Goal: Download file/media

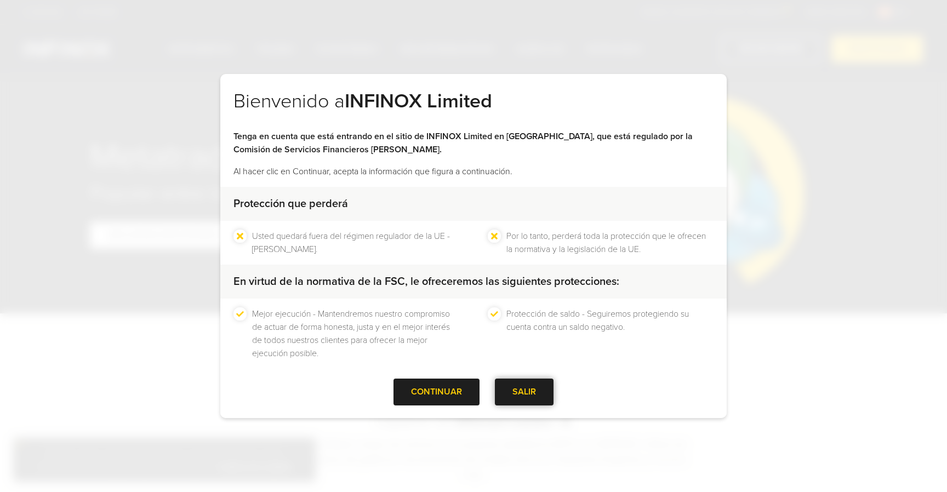
click at [524, 392] on div at bounding box center [524, 392] width 0 height 0
click at [437, 392] on div at bounding box center [437, 392] width 0 height 0
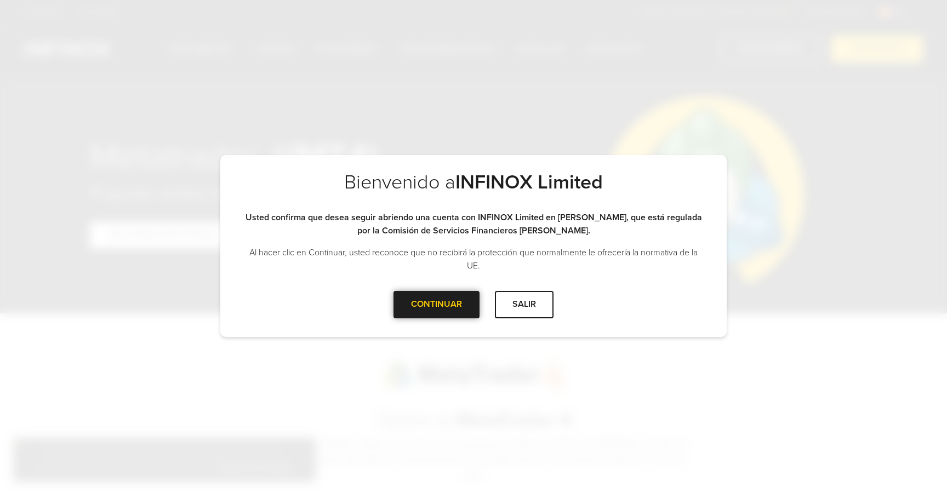
click at [437, 305] on div at bounding box center [437, 305] width 0 height 0
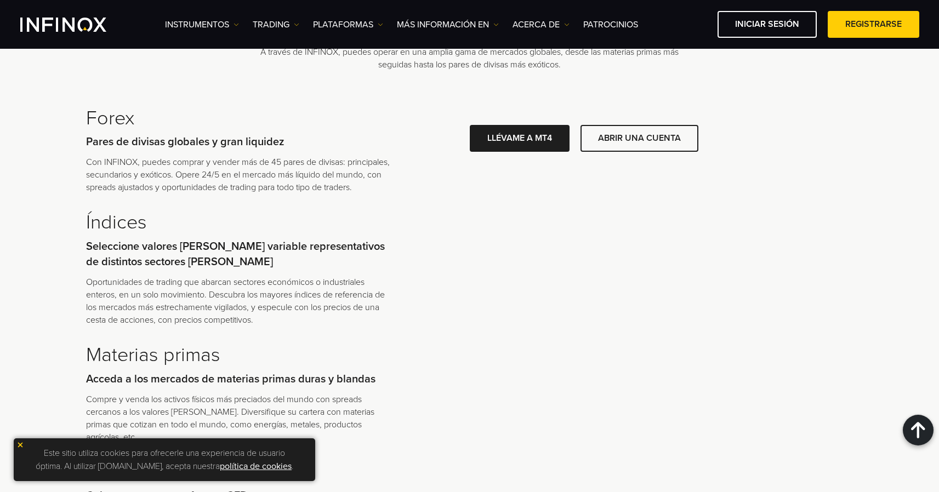
scroll to position [2282, 0]
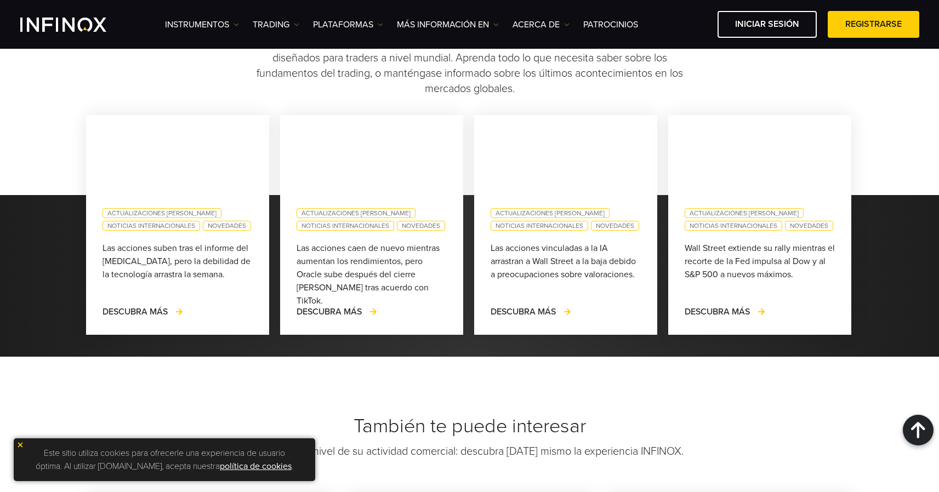
scroll to position [3096, 0]
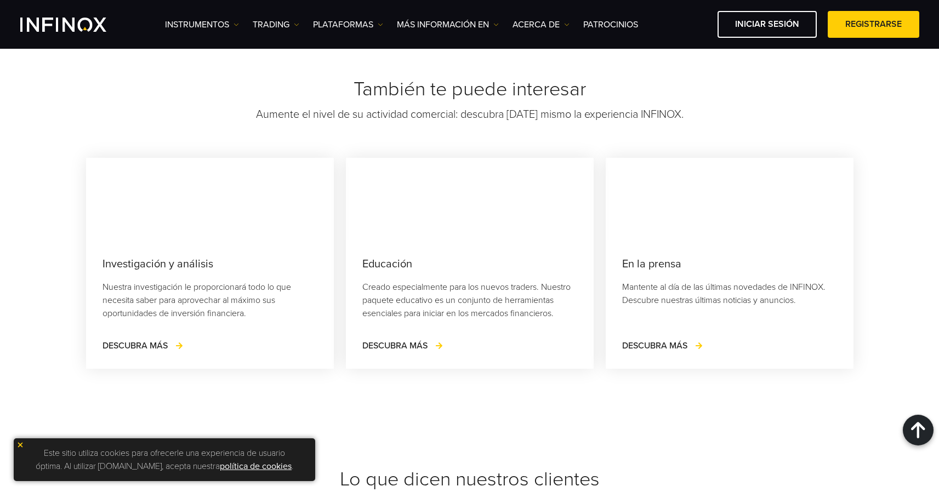
scroll to position [3289, 0]
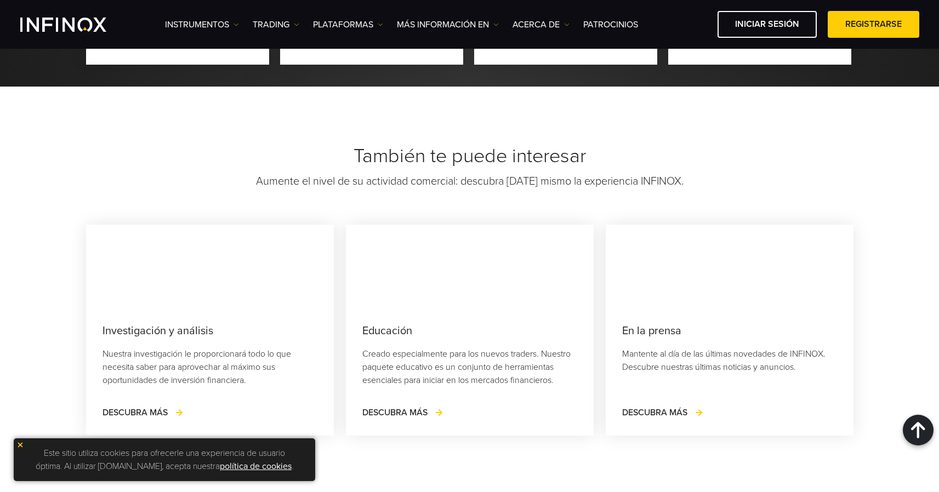
scroll to position [0, 0]
